Goal: Task Accomplishment & Management: Manage account settings

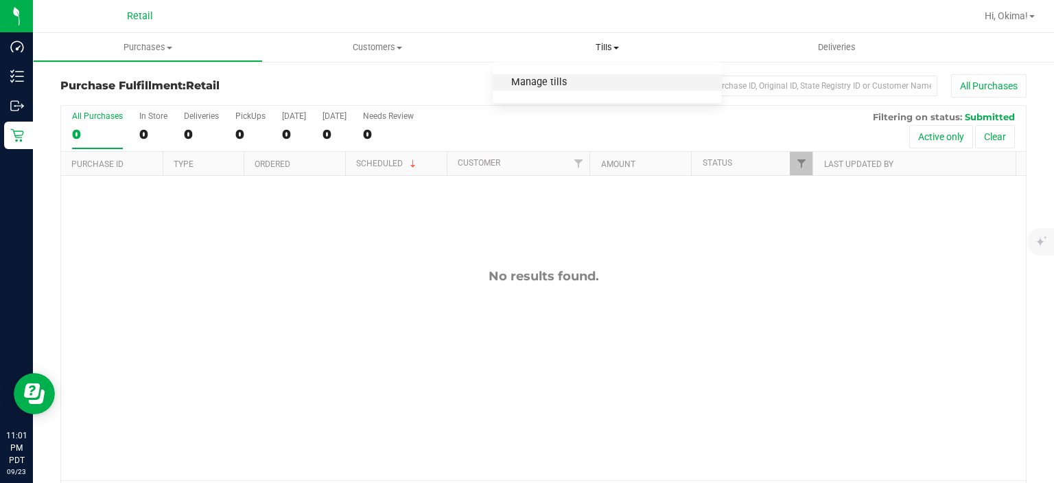
click at [541, 85] on span "Manage tills" at bounding box center [539, 83] width 93 height 12
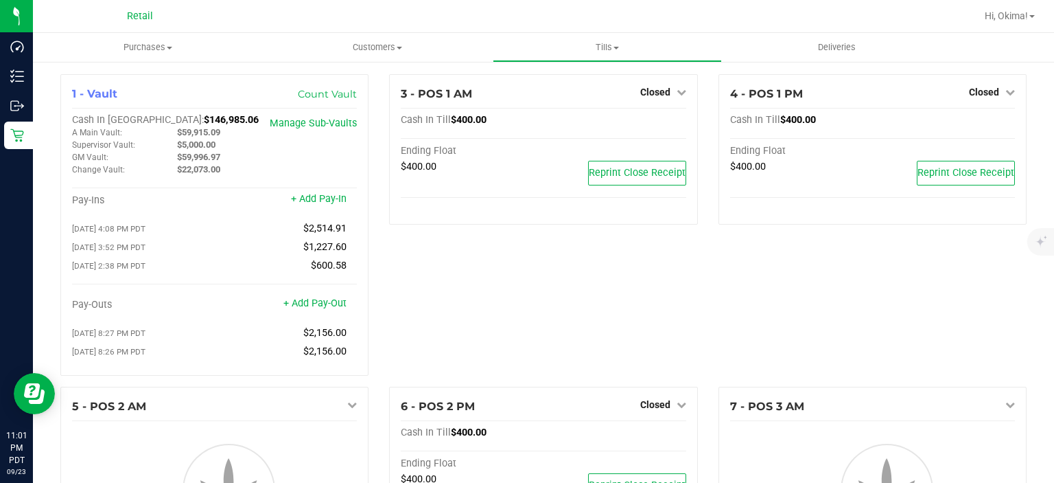
scroll to position [305, 0]
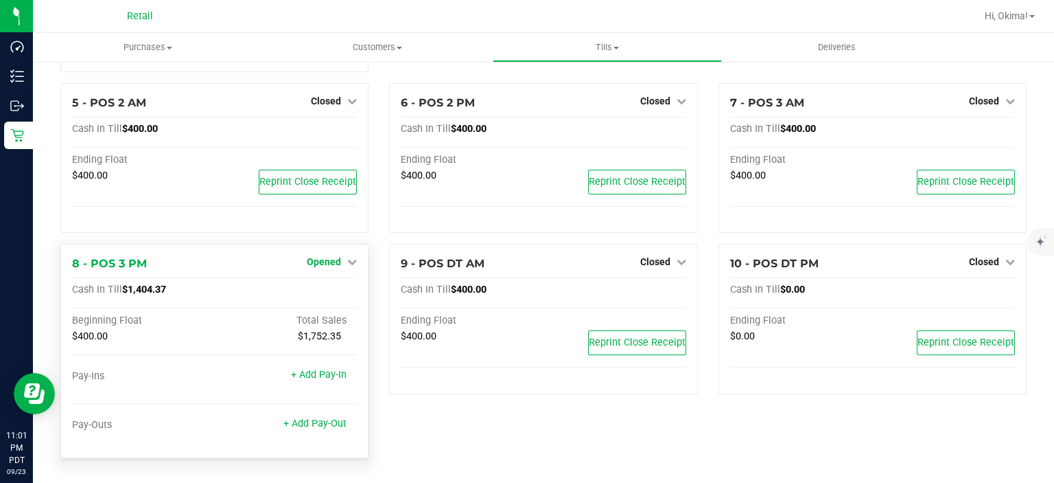
click at [335, 267] on span "Opened" at bounding box center [324, 261] width 34 height 11
click at [333, 292] on link "Close Till" at bounding box center [326, 290] width 37 height 11
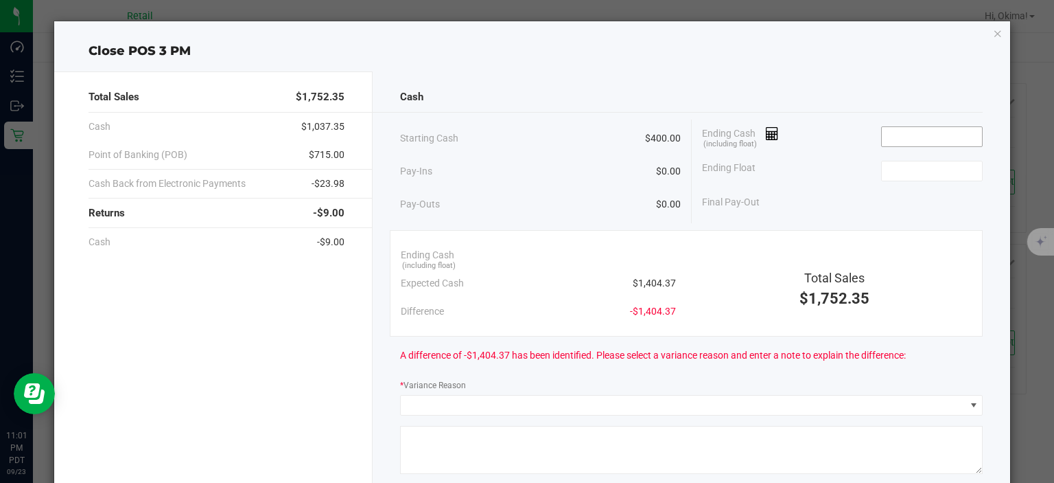
click at [919, 135] on input at bounding box center [932, 136] width 101 height 19
click at [943, 169] on input at bounding box center [932, 170] width 101 height 19
type input "$1,404.38"
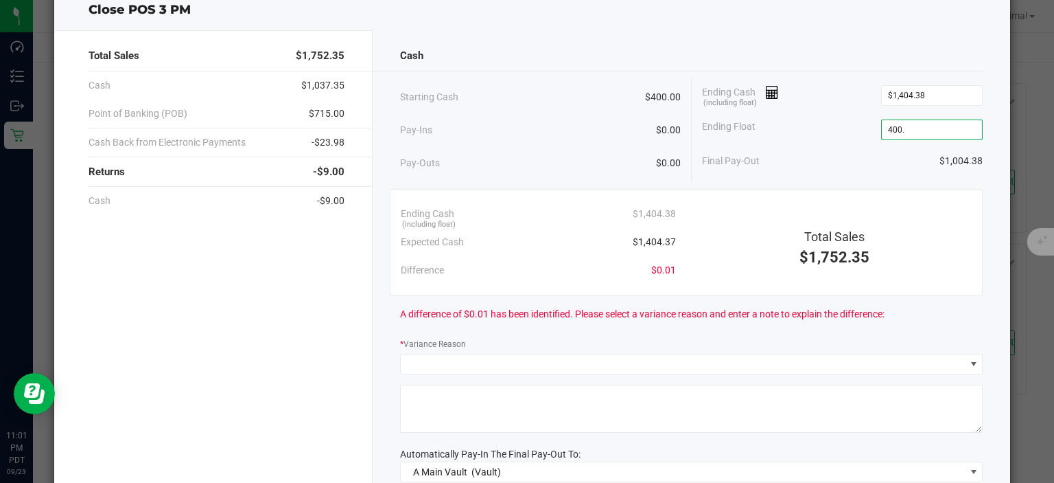
scroll to position [73, 0]
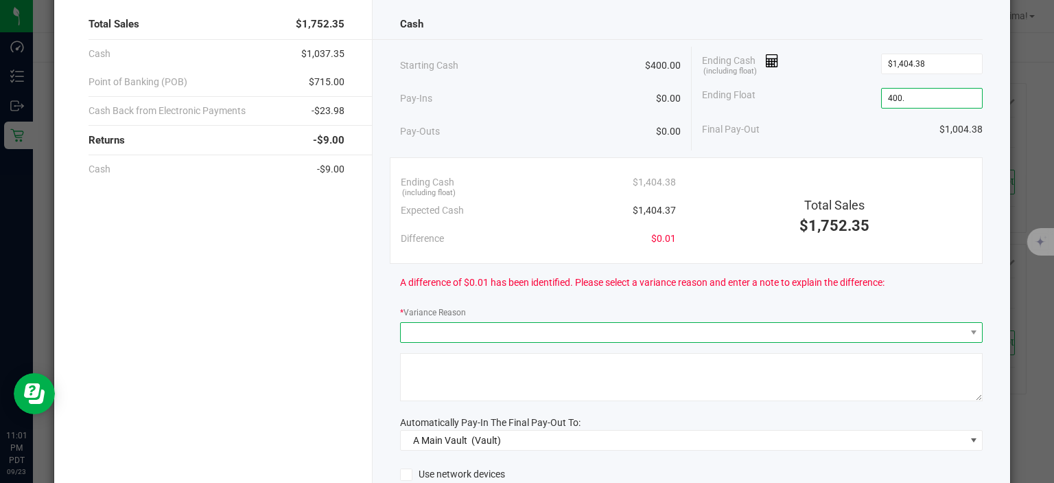
click at [662, 331] on span at bounding box center [683, 332] width 564 height 19
type input "$400.00"
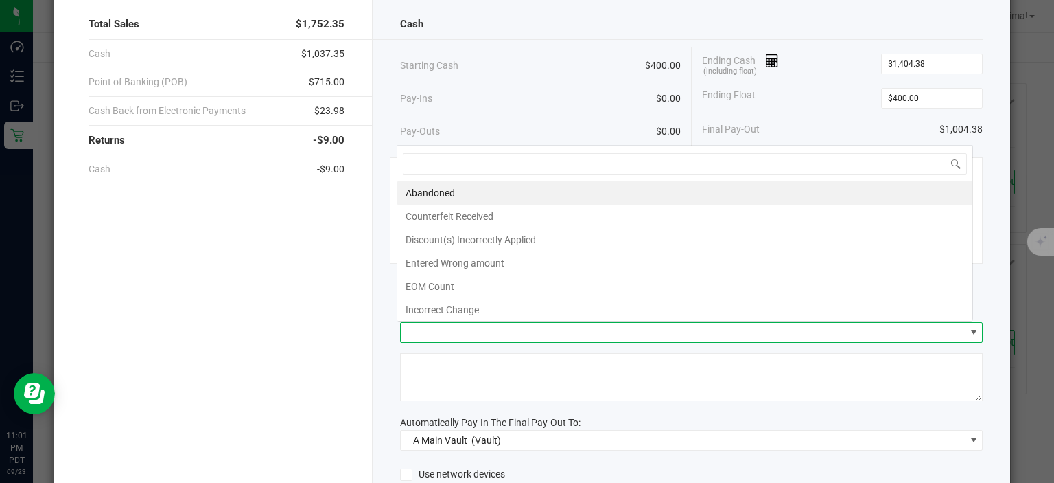
scroll to position [20, 577]
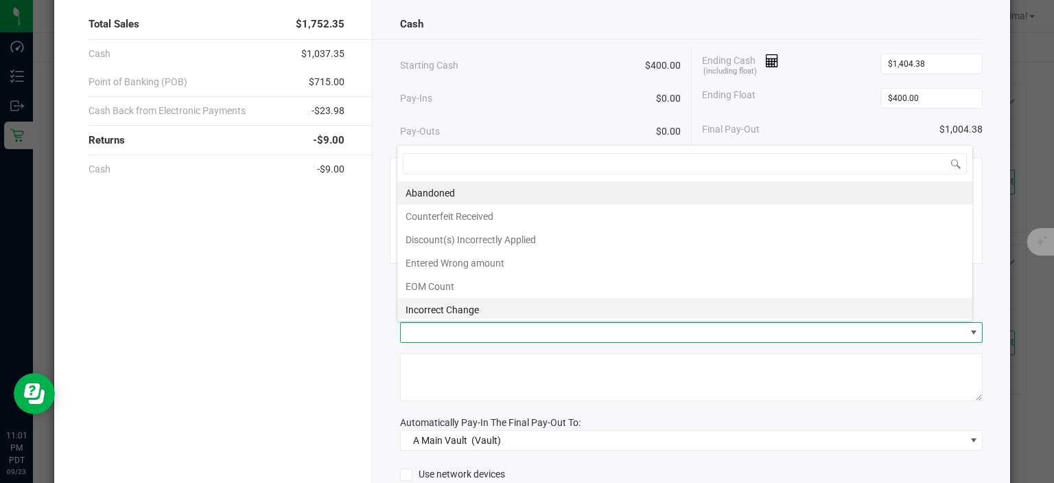
click at [468, 305] on li "Incorrect Change" at bounding box center [684, 309] width 575 height 23
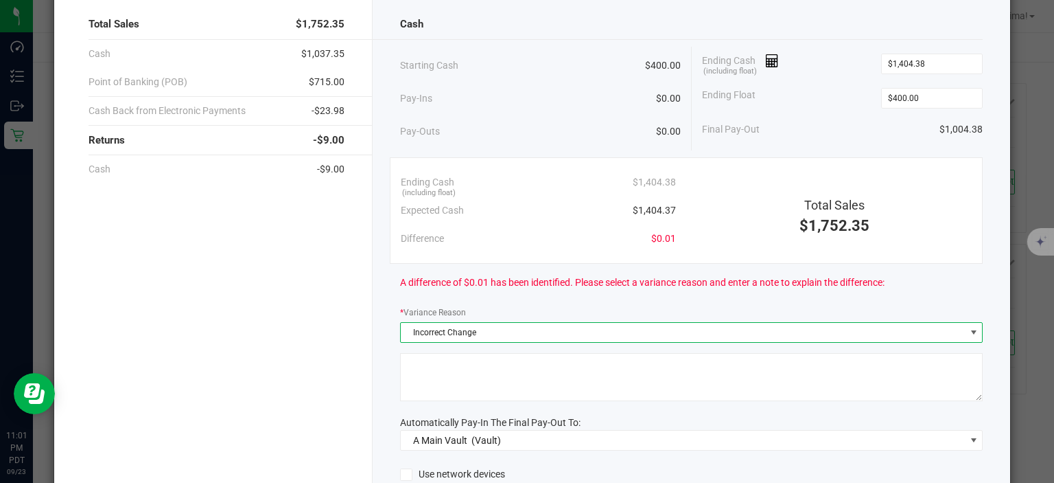
click at [525, 364] on textarea at bounding box center [691, 377] width 583 height 48
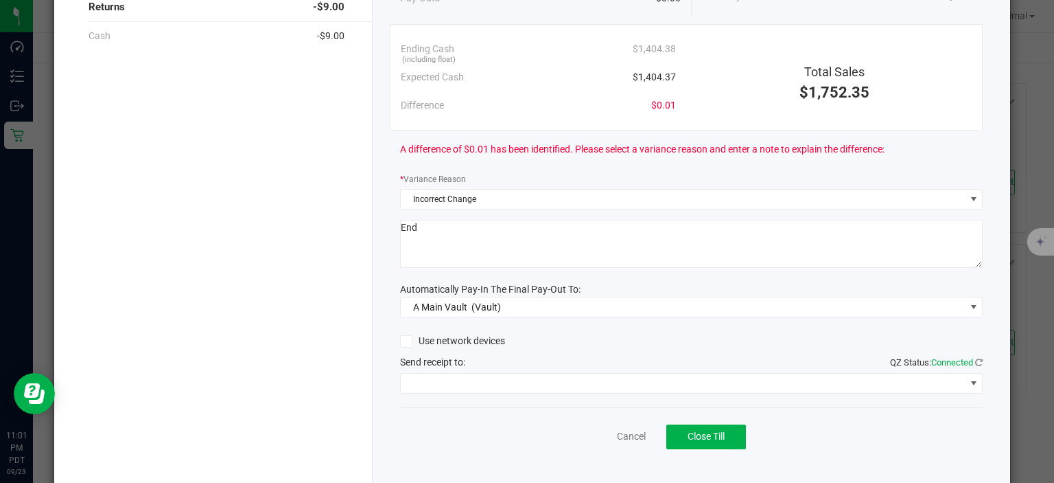
scroll to position [207, 0]
type textarea "End"
click at [557, 374] on span at bounding box center [683, 382] width 564 height 19
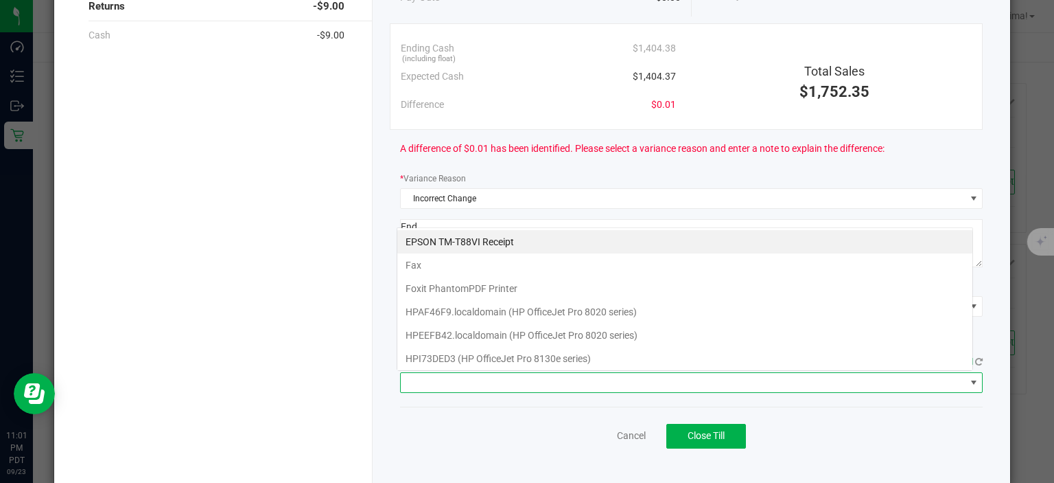
scroll to position [20, 577]
click at [489, 240] on Receipt "EPSON TM-T88VI Receipt" at bounding box center [684, 241] width 575 height 23
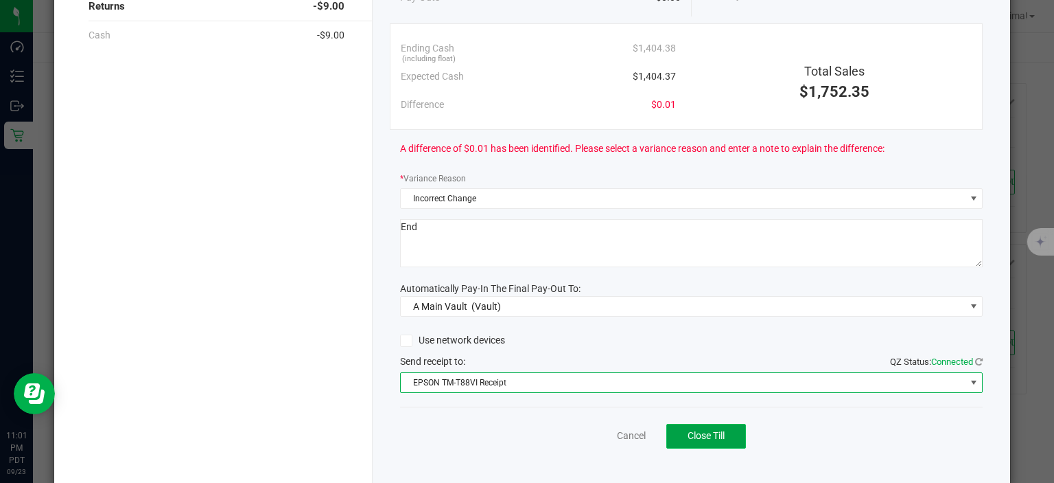
click at [718, 437] on span "Close Till" at bounding box center [706, 435] width 37 height 11
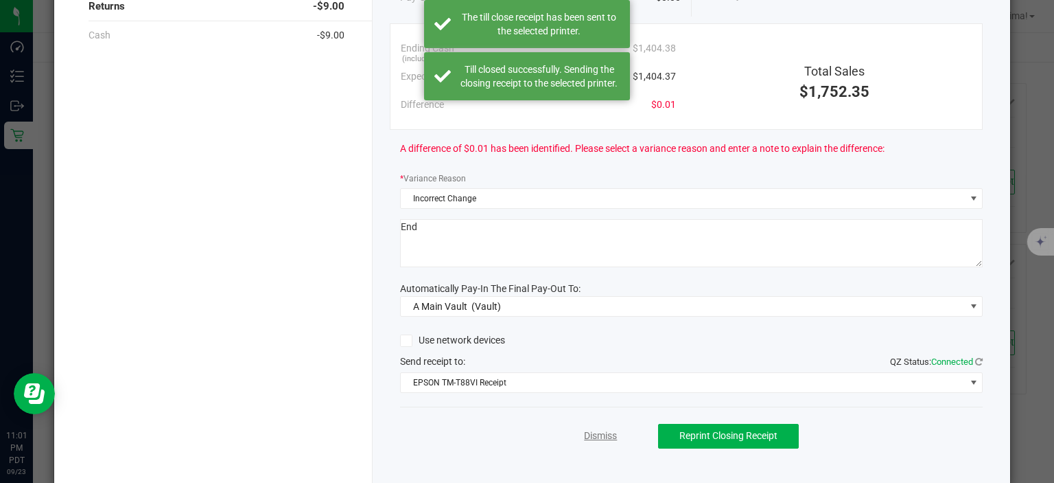
click at [601, 428] on link "Dismiss" at bounding box center [600, 435] width 33 height 14
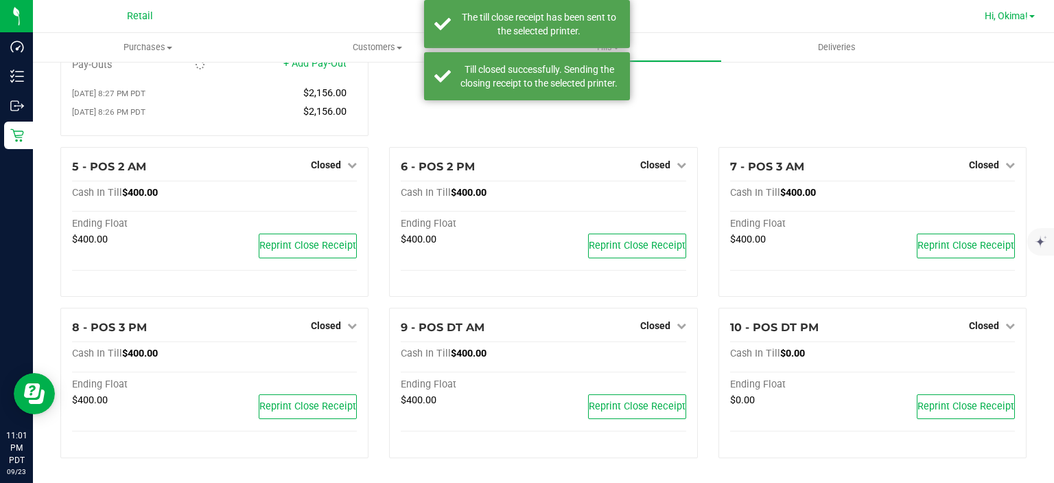
click at [988, 19] on span "Hi, Okima!" at bounding box center [1006, 15] width 43 height 11
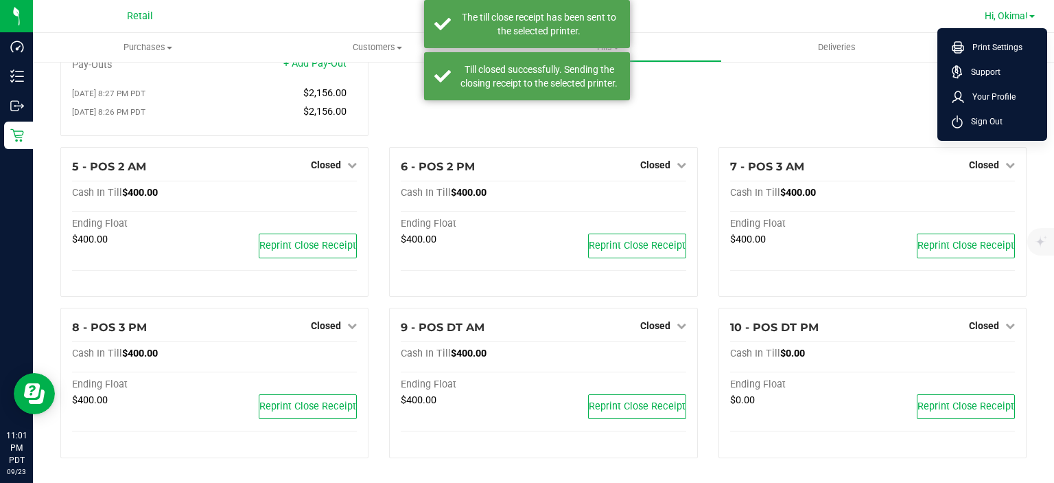
click at [997, 15] on span "Hi, Okima!" at bounding box center [1006, 15] width 43 height 11
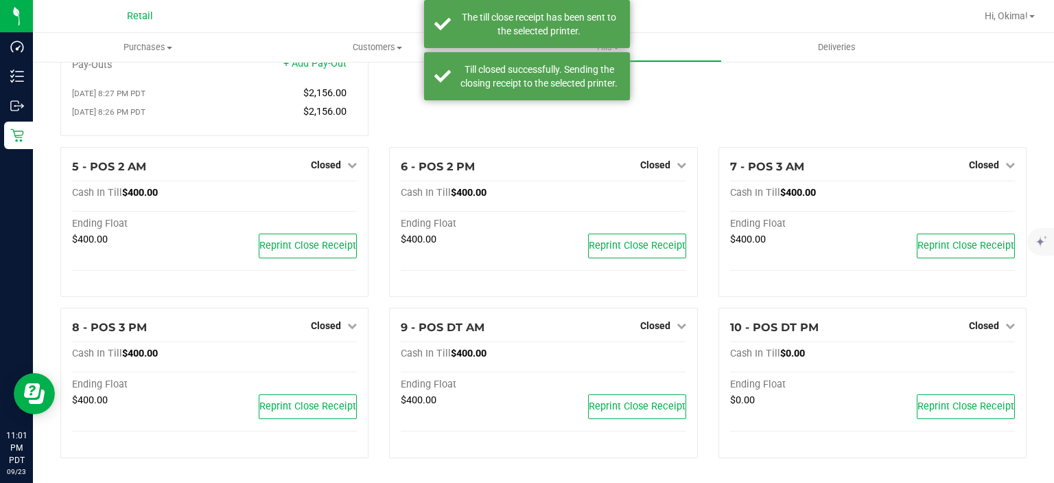
click at [1012, 29] on div "Hi, Okima! Print Settings Support Your Profile Sign Out" at bounding box center [1011, 16] width 71 height 27
click at [1005, 26] on div "Hi, Okima! Print Settings Support Your Profile Sign Out" at bounding box center [1010, 16] width 61 height 24
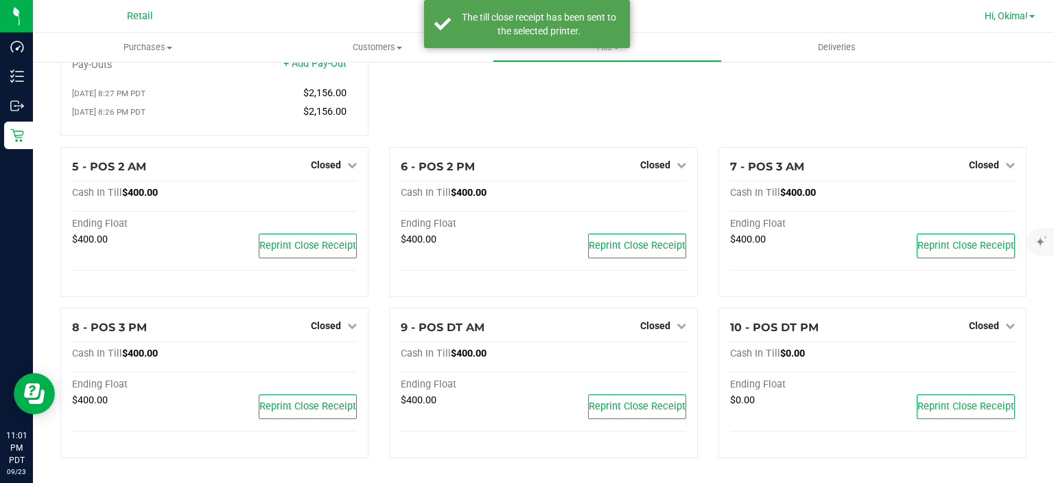
click at [1008, 19] on span "Hi, Okima!" at bounding box center [1006, 15] width 43 height 11
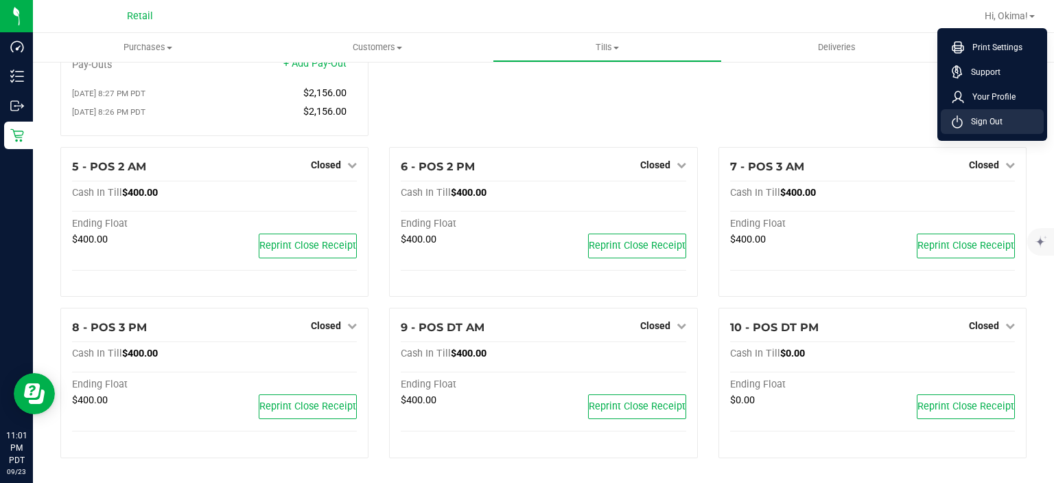
click at [988, 124] on span "Sign Out" at bounding box center [983, 122] width 40 height 14
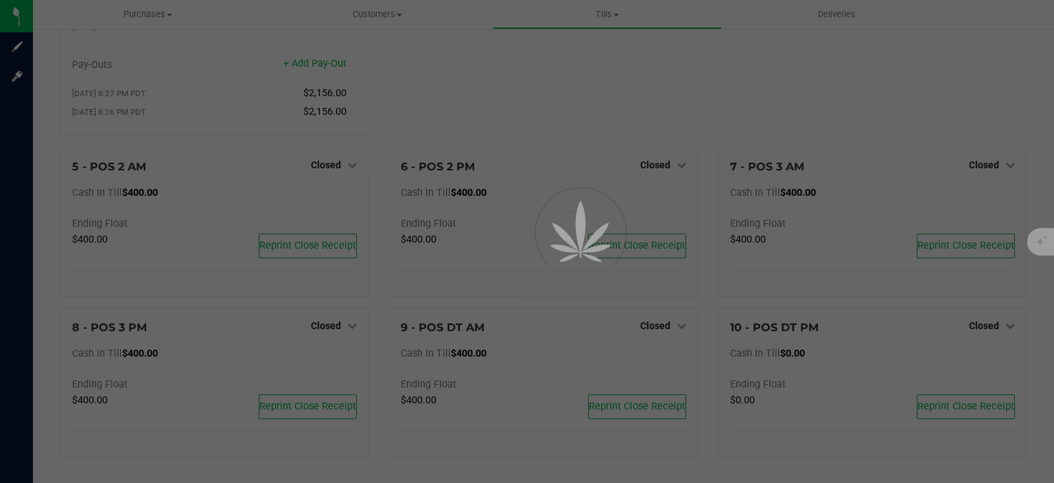
scroll to position [209, 0]
